Goal: Task Accomplishment & Management: Complete application form

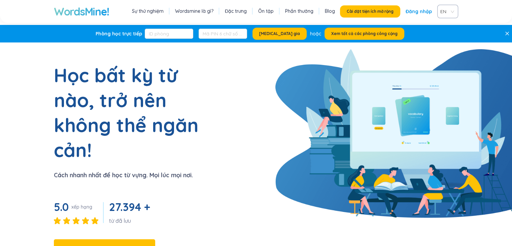
click at [328, 13] on font "Blog" at bounding box center [330, 11] width 10 height 6
click at [266, 12] on font "Ôn tập" at bounding box center [265, 11] width 15 height 6
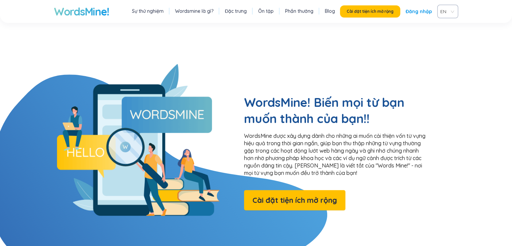
scroll to position [16, 0]
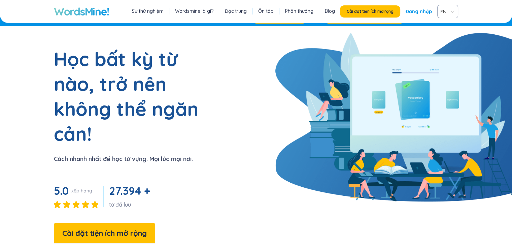
click at [415, 9] on font "Đăng nhập" at bounding box center [419, 11] width 26 height 6
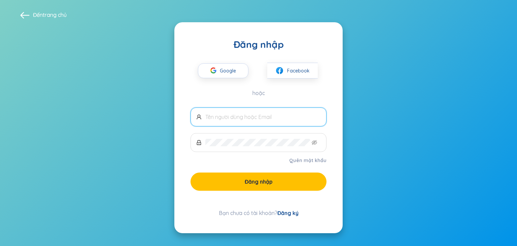
click at [227, 118] on input "text" at bounding box center [263, 116] width 116 height 7
type input "[EMAIL_ADDRESS][DOMAIN_NAME]"
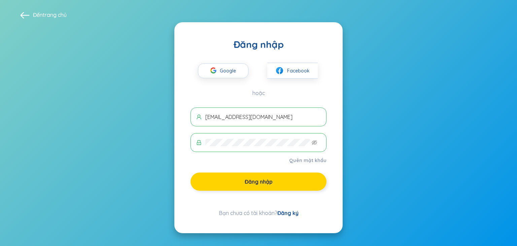
click at [234, 181] on button "Đăng nhập" at bounding box center [259, 181] width 136 height 18
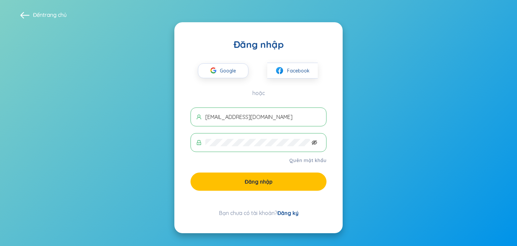
click at [315, 142] on icon "mắt không nhìn thấy được" at bounding box center [314, 142] width 5 height 5
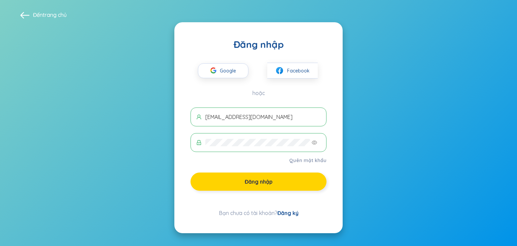
click at [257, 179] on font "Đăng nhập" at bounding box center [259, 181] width 28 height 7
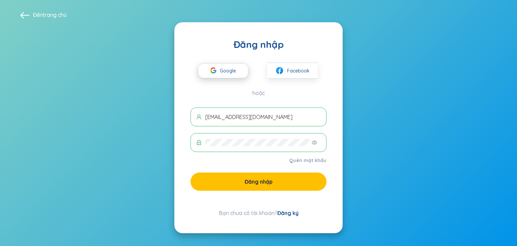
click at [228, 70] on font "Google" at bounding box center [228, 71] width 16 height 6
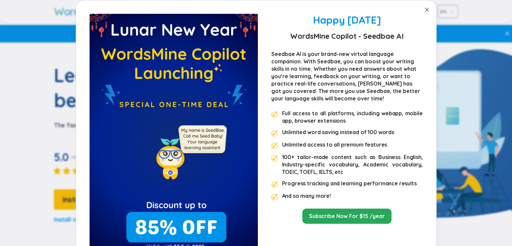
click at [420, 7] on span "Close" at bounding box center [427, 9] width 19 height 19
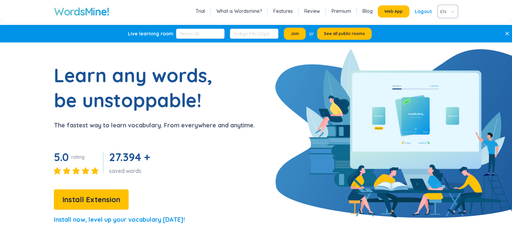
click at [426, 11] on div "Logout" at bounding box center [423, 11] width 17 height 12
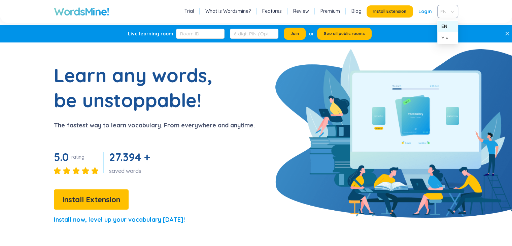
click at [447, 14] on span "EN" at bounding box center [447, 11] width 12 height 10
click at [445, 40] on div "VIE" at bounding box center [448, 36] width 13 height 7
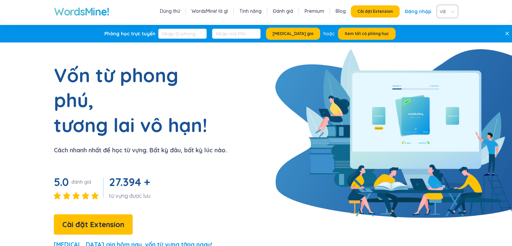
click at [415, 16] on link "Đăng nhập" at bounding box center [418, 11] width 26 height 12
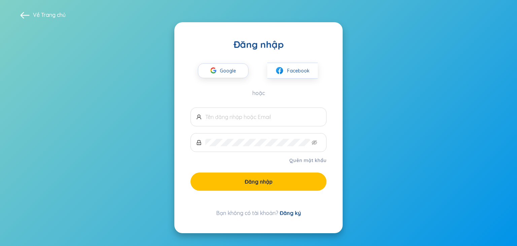
click at [290, 212] on link "Đăng ký" at bounding box center [290, 213] width 21 height 7
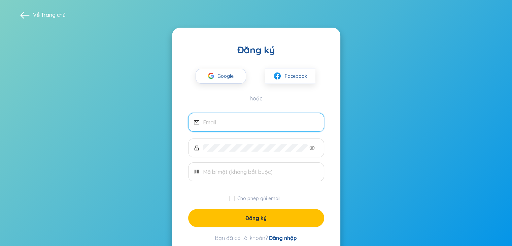
click at [254, 123] on input "email" at bounding box center [261, 122] width 116 height 7
type input "a"
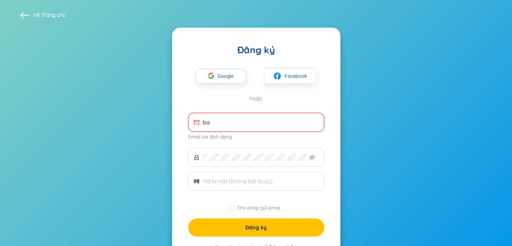
type input "b"
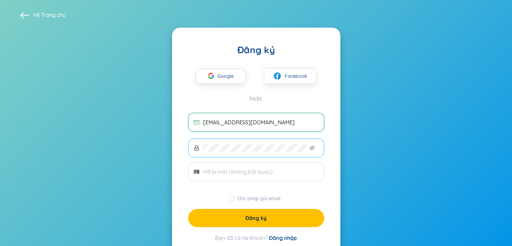
type input "[EMAIL_ADDRESS][DOMAIN_NAME]"
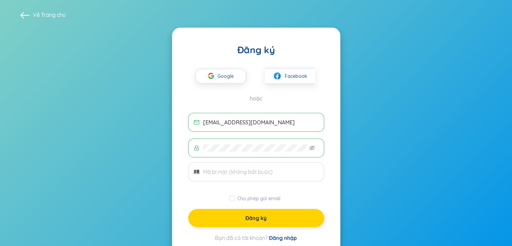
click at [232, 214] on button "Đăng ký" at bounding box center [256, 218] width 136 height 18
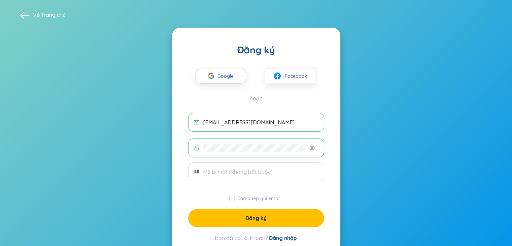
click at [23, 14] on span at bounding box center [24, 14] width 9 height 9
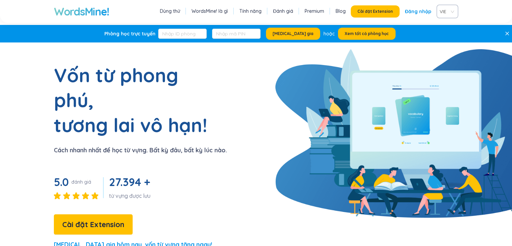
click at [415, 7] on link "Đăng nhập" at bounding box center [418, 11] width 26 height 12
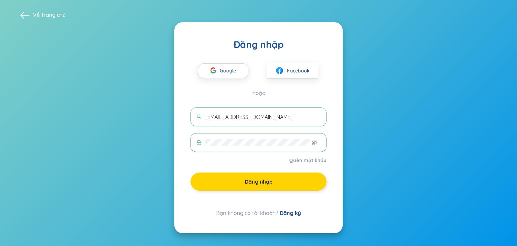
click at [262, 189] on button "Đăng nhập" at bounding box center [259, 181] width 136 height 18
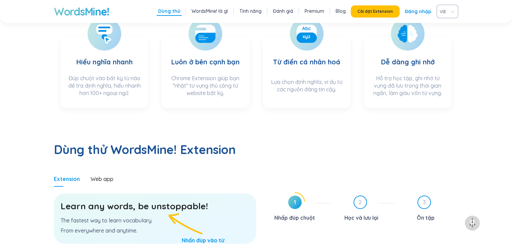
scroll to position [229, 0]
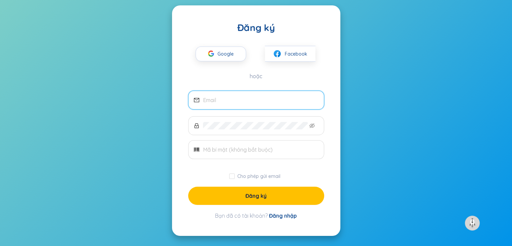
scroll to position [0, 0]
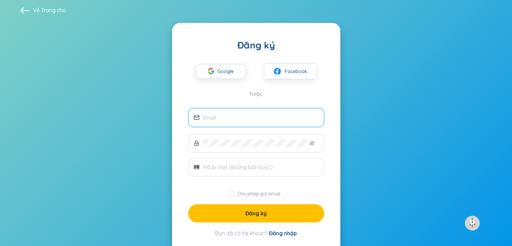
type input "[EMAIL_ADDRESS][DOMAIN_NAME]"
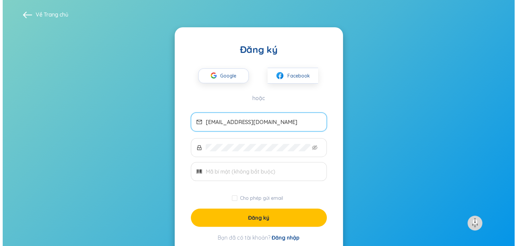
scroll to position [0, 0]
